Goal: Task Accomplishment & Management: Manage account settings

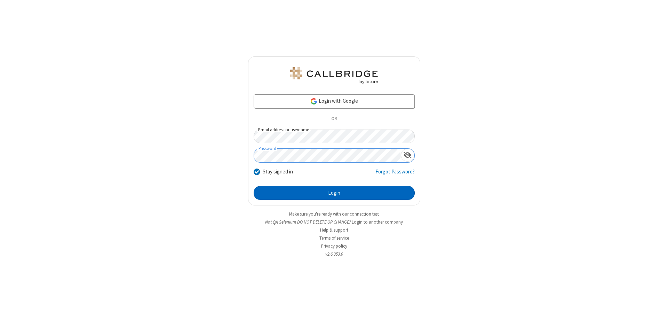
click at [334, 193] on button "Login" at bounding box center [334, 193] width 161 height 14
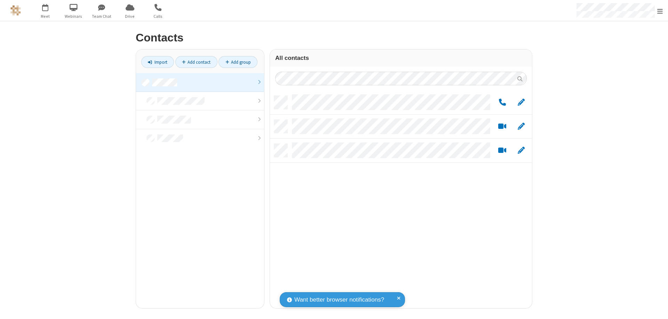
click at [200, 82] on link at bounding box center [200, 82] width 128 height 19
click at [521, 102] on span "Edit" at bounding box center [521, 102] width 7 height 9
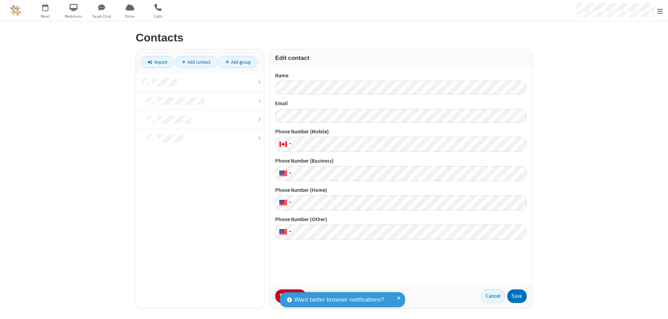
click at [0, 0] on button "No Thanks" at bounding box center [0, 0] width 0 height 0
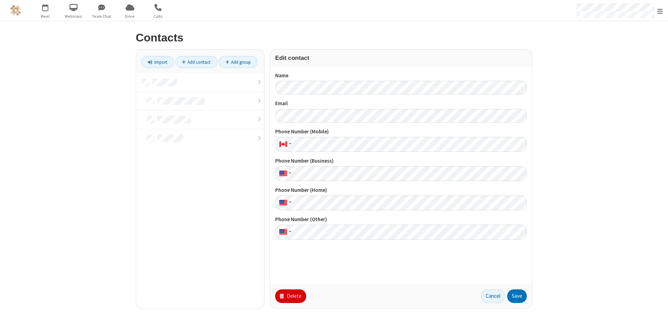
click at [290, 296] on button "Delete" at bounding box center [290, 296] width 31 height 14
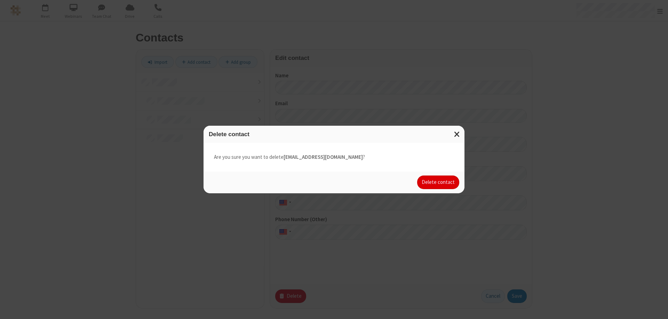
click at [439, 182] on button "Delete contact" at bounding box center [438, 182] width 42 height 14
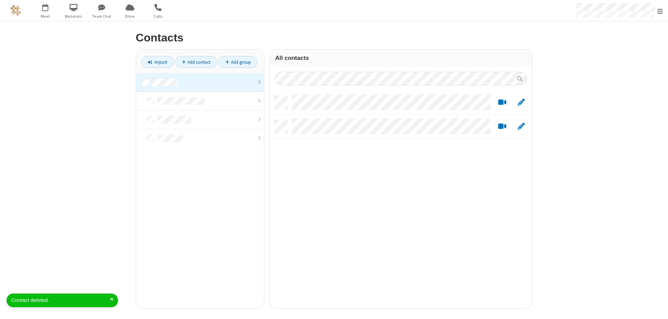
scroll to position [212, 257]
